Goal: Ask a question

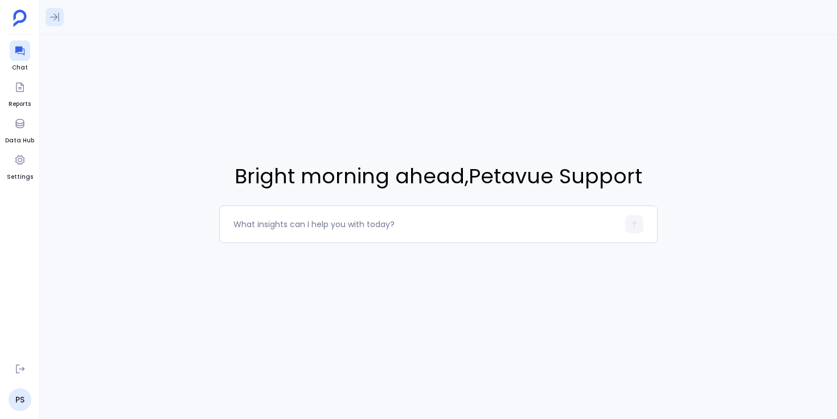
click at [54, 22] on icon at bounding box center [54, 16] width 11 height 11
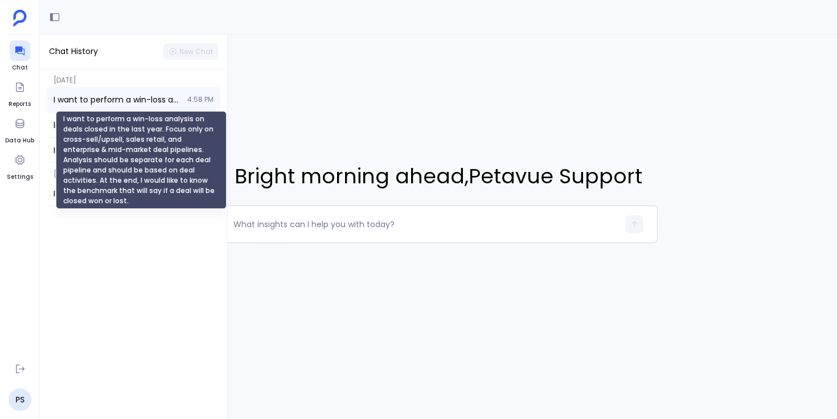
click at [91, 99] on span "I want to perform a win-loss analysis on deals closed in the last year. Focus o…" at bounding box center [117, 99] width 127 height 11
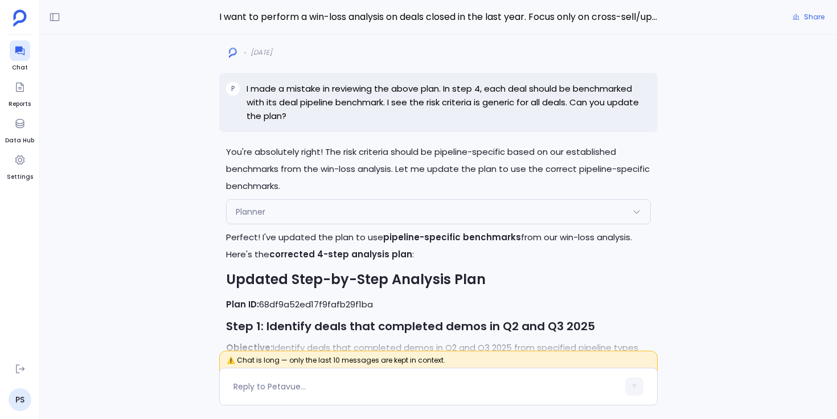
scroll to position [-3866, 0]
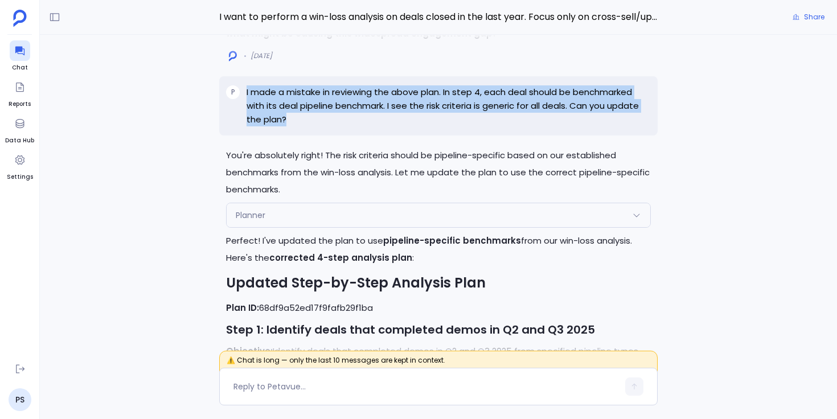
drag, startPoint x: 247, startPoint y: 88, endPoint x: 297, endPoint y: 118, distance: 58.7
click at [297, 118] on p "I made a mistake in reviewing the above plan. In step 4, each deal should be be…" at bounding box center [449, 105] width 404 height 41
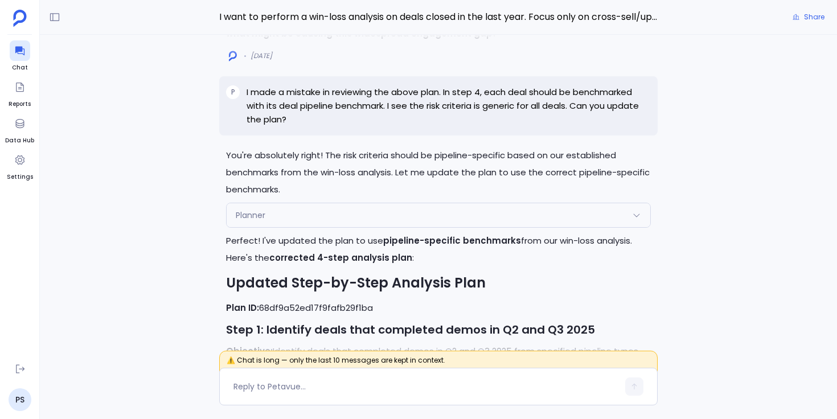
click at [321, 210] on div "Planner" at bounding box center [439, 215] width 424 height 24
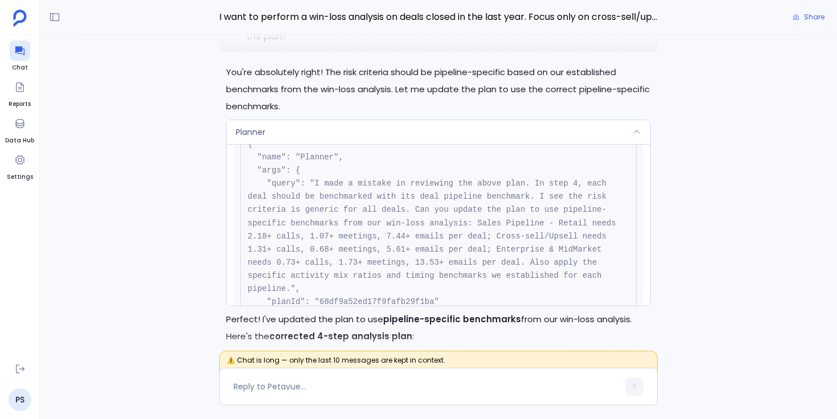
scroll to position [59, 0]
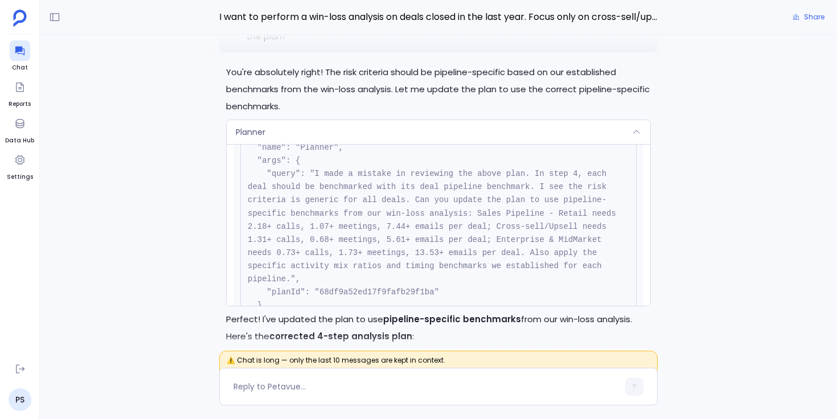
click at [336, 126] on div "Planner" at bounding box center [439, 132] width 424 height 24
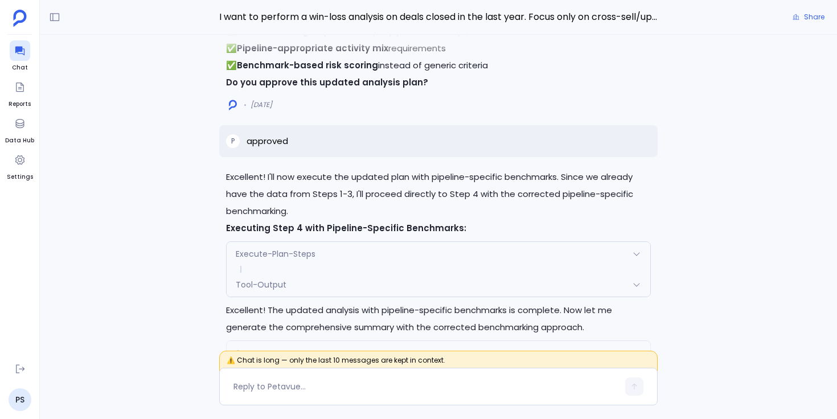
scroll to position [-2088, 0]
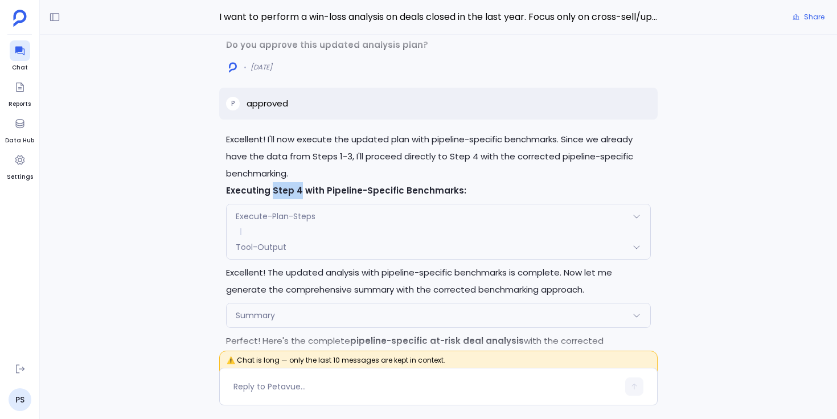
drag, startPoint x: 272, startPoint y: 190, endPoint x: 298, endPoint y: 190, distance: 26.8
click at [298, 190] on strong "Executing Step 4 with Pipeline-Specific Benchmarks:" at bounding box center [346, 190] width 240 height 12
click at [309, 190] on strong "Executing Step 4 with Pipeline-Specific Benchmarks:" at bounding box center [346, 190] width 240 height 12
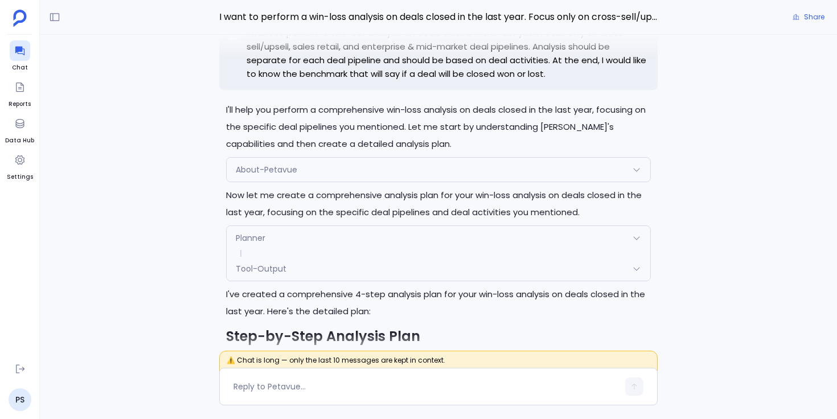
scroll to position [-26431, 0]
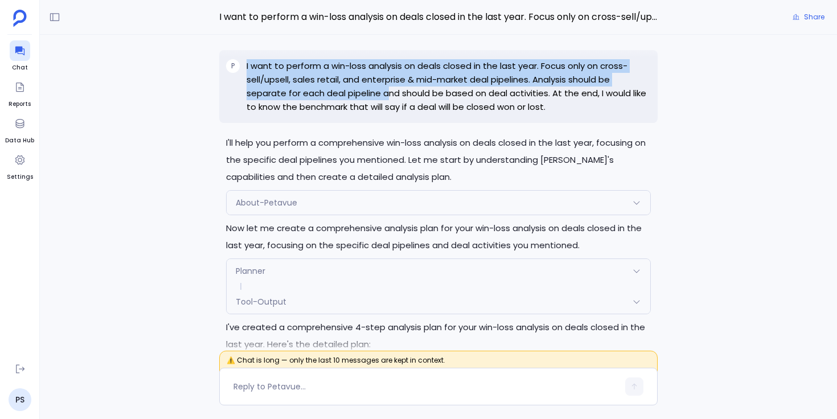
drag, startPoint x: 247, startPoint y: 72, endPoint x: 391, endPoint y: 97, distance: 146.2
click at [389, 97] on p "I want to perform a win-loss analysis on deals closed in the last year. Focus o…" at bounding box center [449, 86] width 404 height 55
click at [391, 97] on p "I want to perform a win-loss analysis on deals closed in the last year. Focus o…" at bounding box center [449, 86] width 404 height 55
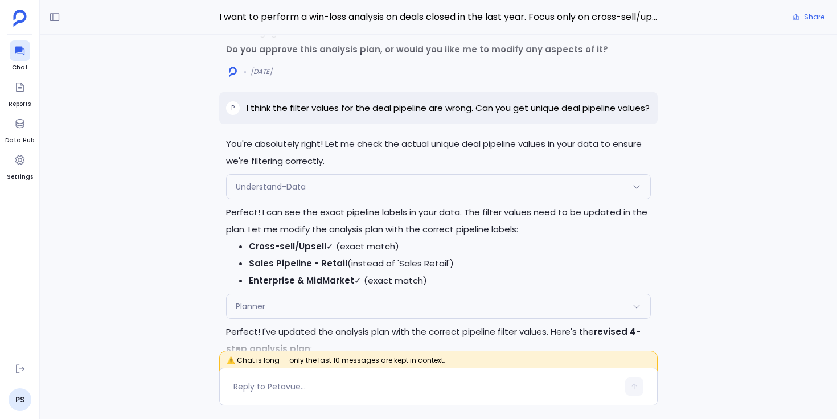
scroll to position [-24688, 0]
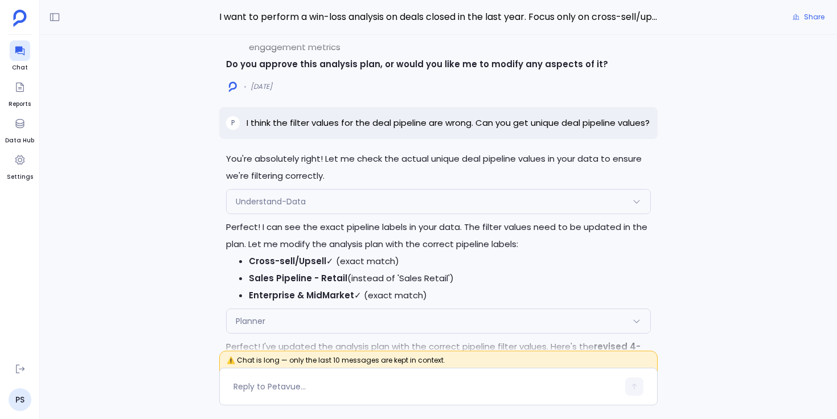
click at [257, 130] on p "I think the filter values for the deal pipeline are wrong. Can you get unique d…" at bounding box center [448, 123] width 403 height 14
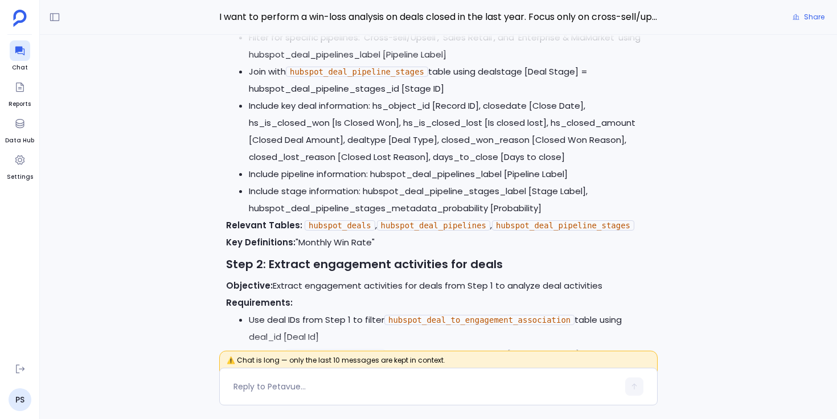
scroll to position [-25980, 0]
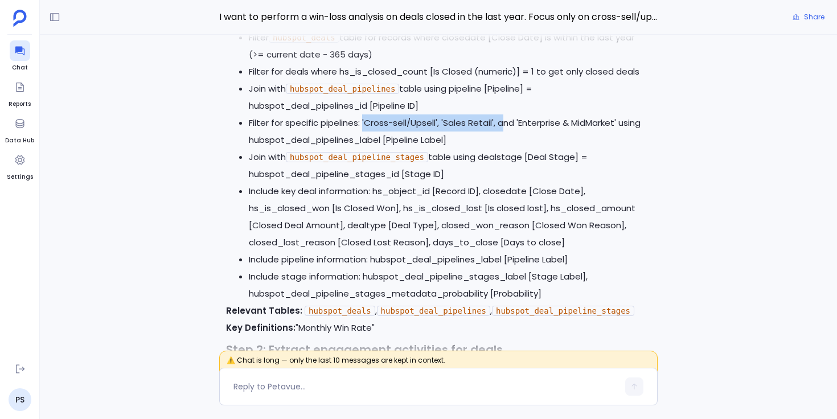
drag, startPoint x: 363, startPoint y: 131, endPoint x: 504, endPoint y: 136, distance: 141.9
click at [504, 136] on li "Filter for specific pipelines: 'Cross-sell/Upsell', 'Sales Retail', and 'Enterp…" at bounding box center [450, 131] width 402 height 34
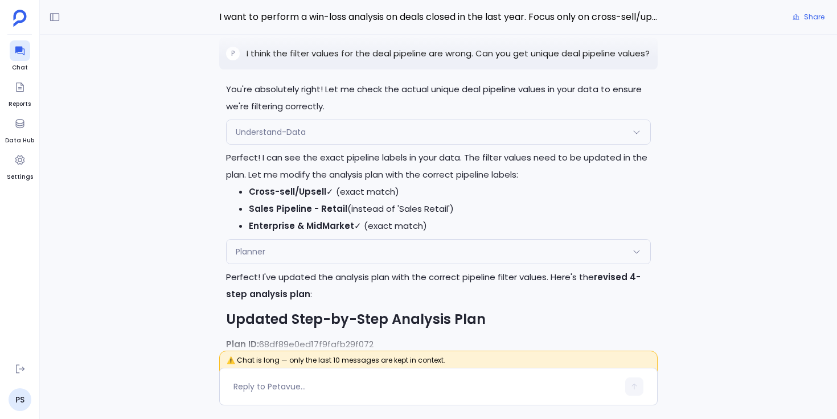
scroll to position [-24613, 0]
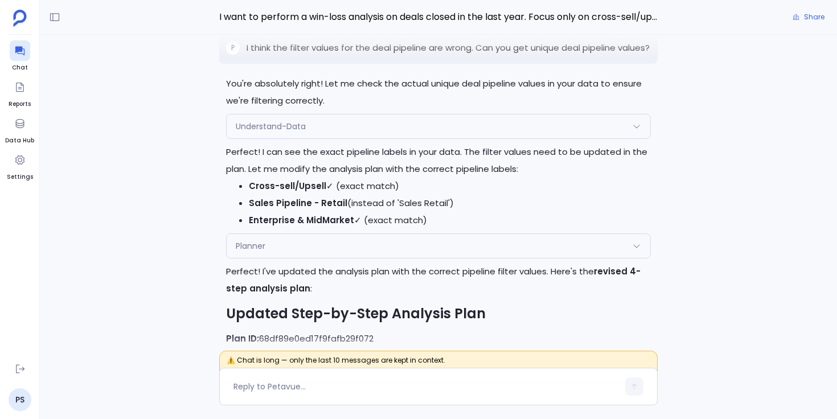
drag, startPoint x: 347, startPoint y: 226, endPoint x: 458, endPoint y: 229, distance: 111.1
click at [457, 212] on li "Sales Pipeline - Retail (instead of 'Sales Retail')" at bounding box center [450, 203] width 402 height 17
click at [458, 212] on li "Sales Pipeline - Retail (instead of 'Sales Retail')" at bounding box center [450, 203] width 402 height 17
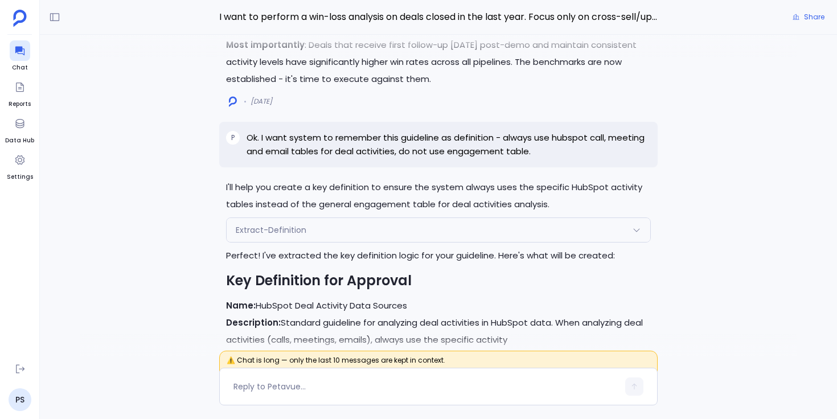
scroll to position [-12062, 0]
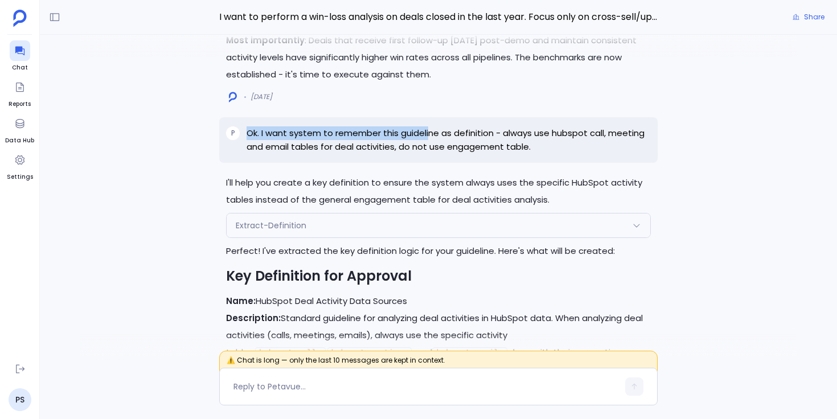
drag, startPoint x: 247, startPoint y: 102, endPoint x: 429, endPoint y: 105, distance: 181.7
click at [429, 126] on p "Ok. I want system to remember this guideline as definition - always use hubspot…" at bounding box center [449, 139] width 404 height 27
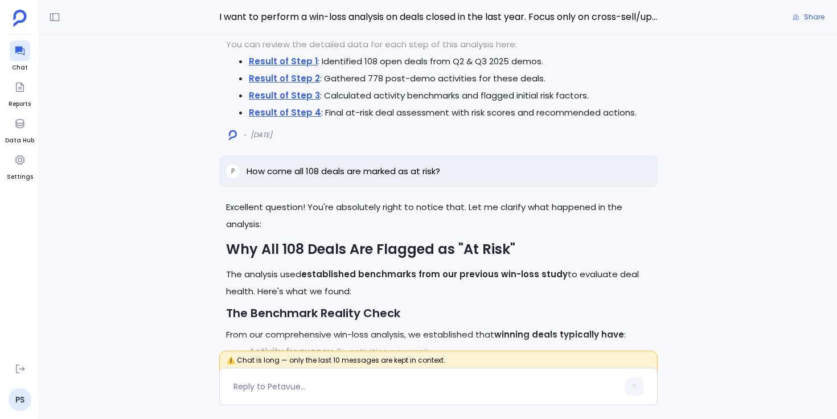
scroll to position [-4487, 0]
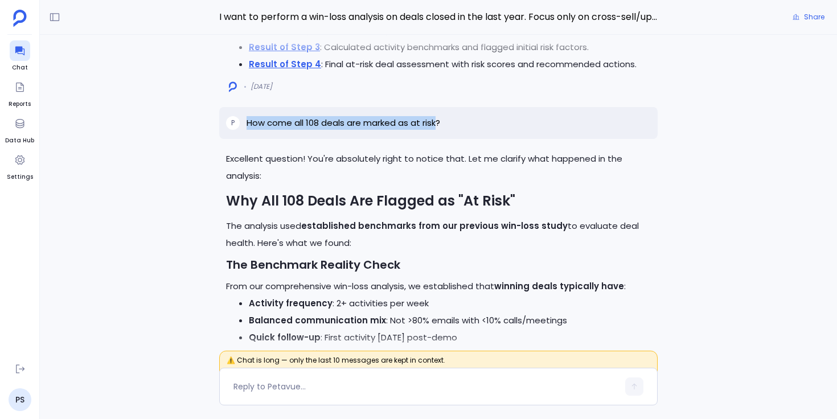
drag, startPoint x: 246, startPoint y: 120, endPoint x: 440, endPoint y: 112, distance: 193.7
click at [440, 116] on p "How come all 108 deals are marked as at risk?" at bounding box center [344, 123] width 194 height 14
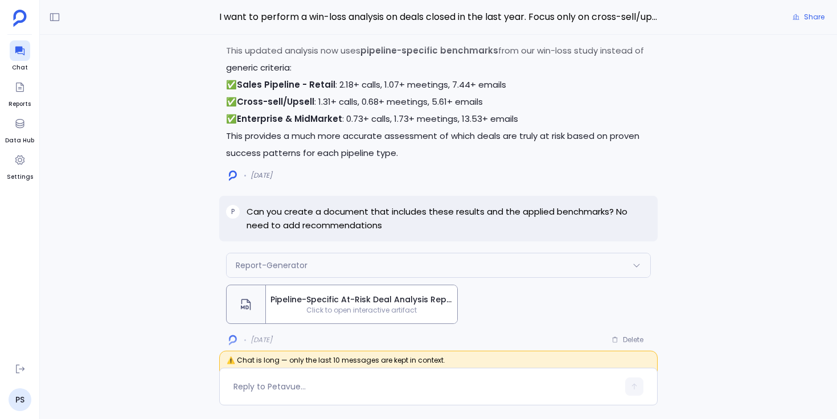
scroll to position [0, 0]
